Goal: Task Accomplishment & Management: Use online tool/utility

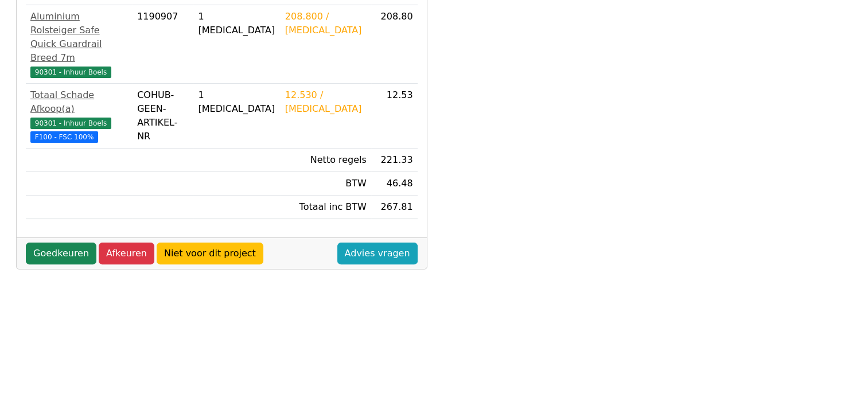
scroll to position [287, 0]
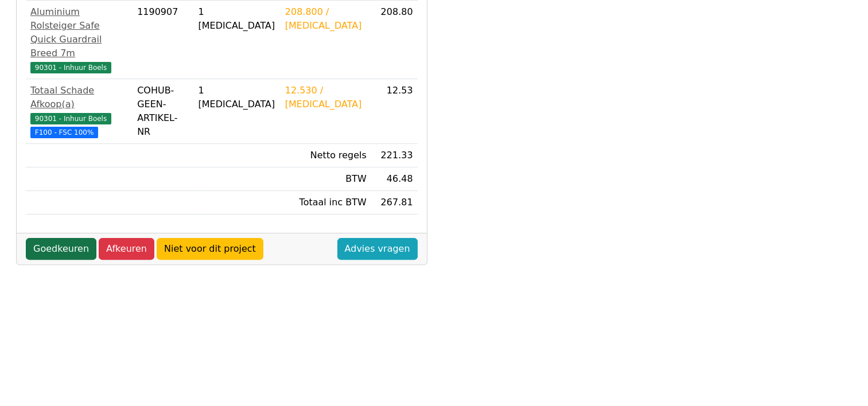
click at [53, 238] on link "Goedkeuren" at bounding box center [61, 249] width 71 height 22
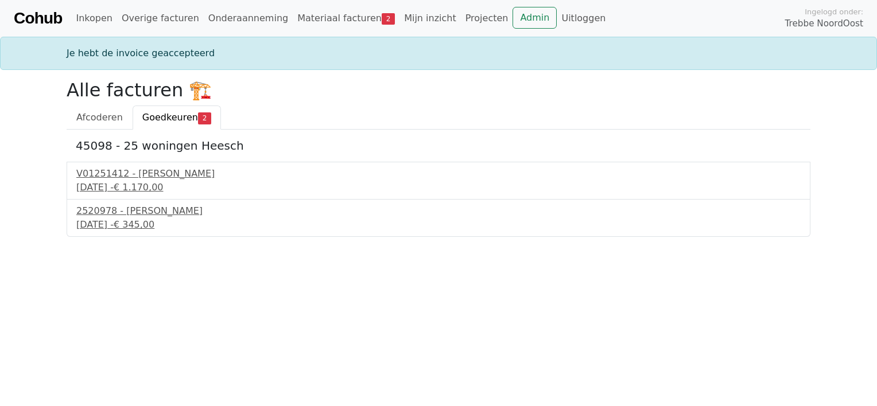
click at [198, 116] on span "2" at bounding box center [204, 117] width 13 height 11
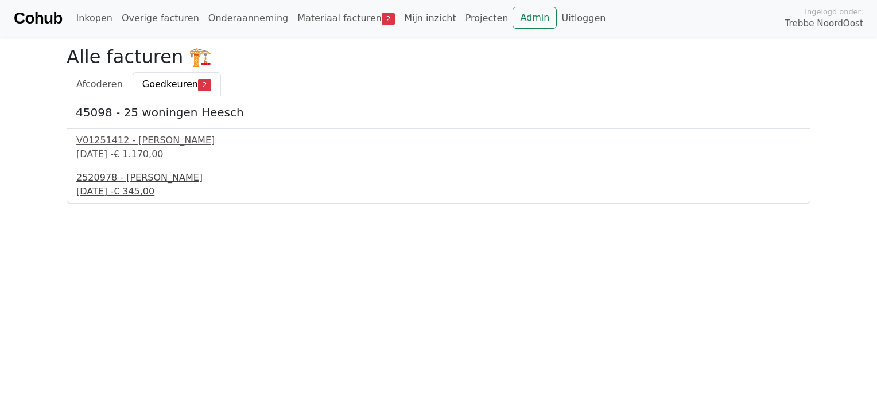
click at [134, 180] on div "2520978 - [PERSON_NAME]" at bounding box center [438, 178] width 724 height 14
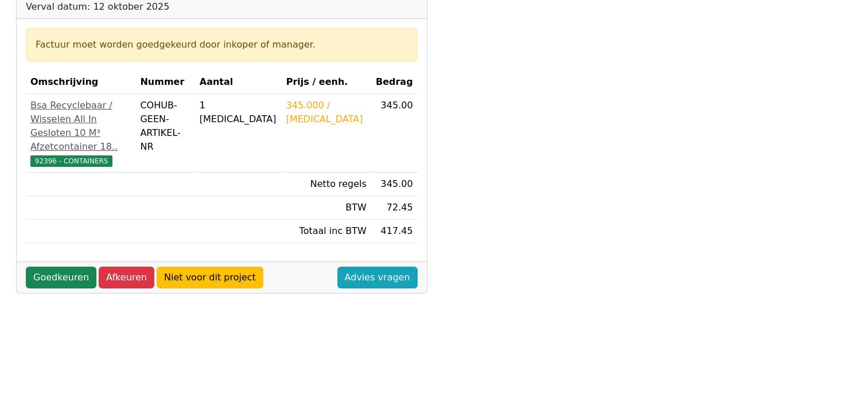
scroll to position [287, 0]
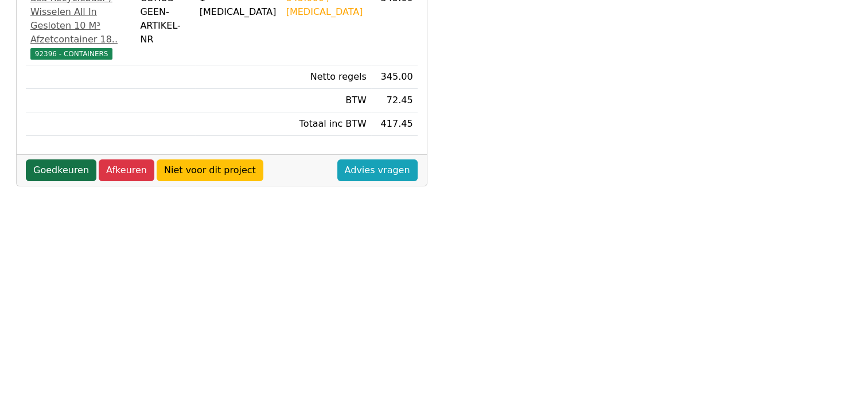
click at [51, 181] on link "Goedkeuren" at bounding box center [61, 170] width 71 height 22
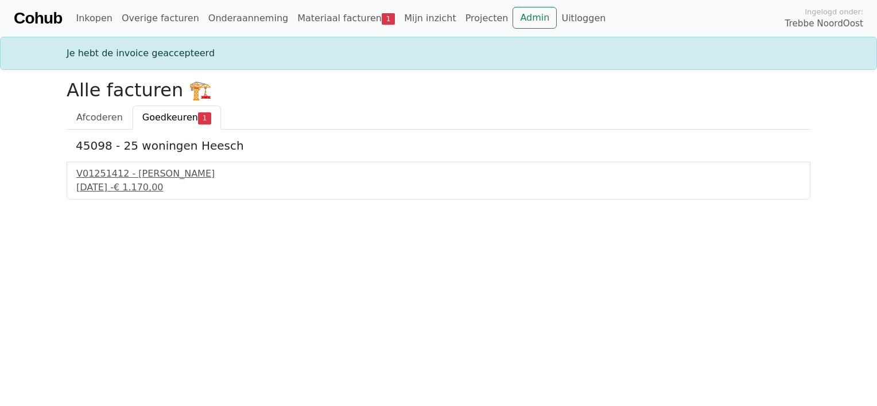
click at [164, 115] on span "Goedkeuren" at bounding box center [170, 117] width 56 height 11
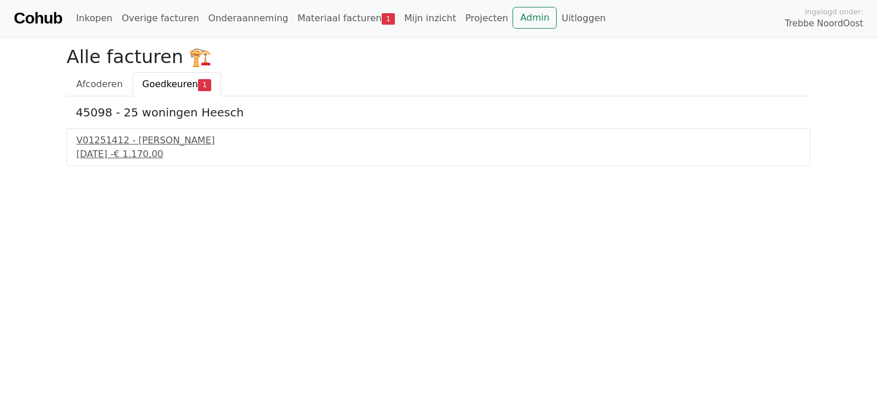
drag, startPoint x: 170, startPoint y: 87, endPoint x: 161, endPoint y: 87, distance: 8.6
click at [161, 88] on span "Goedkeuren" at bounding box center [170, 84] width 56 height 11
click at [132, 141] on div "V01251412 - Van Dalen" at bounding box center [438, 141] width 724 height 14
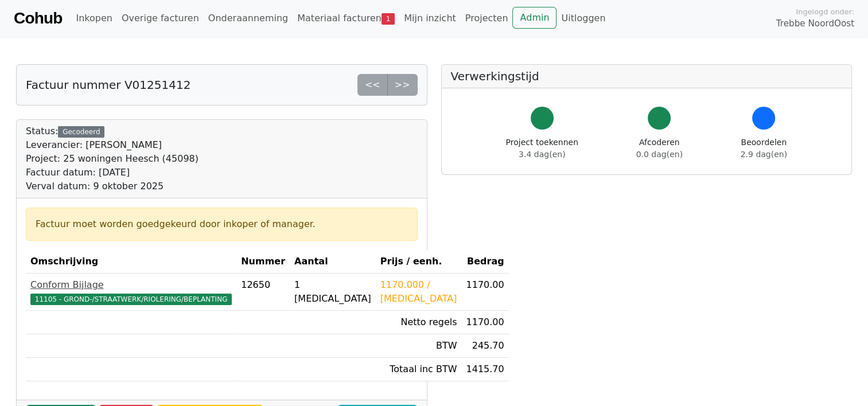
scroll to position [57, 0]
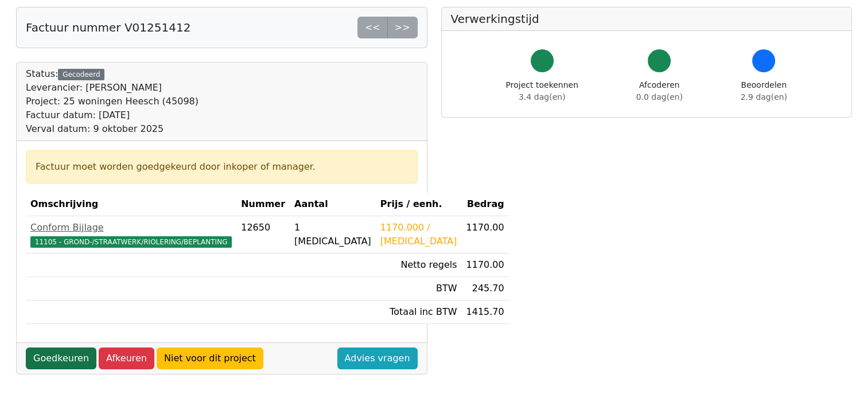
click at [57, 353] on link "Goedkeuren" at bounding box center [61, 359] width 71 height 22
